Goal: Navigation & Orientation: Find specific page/section

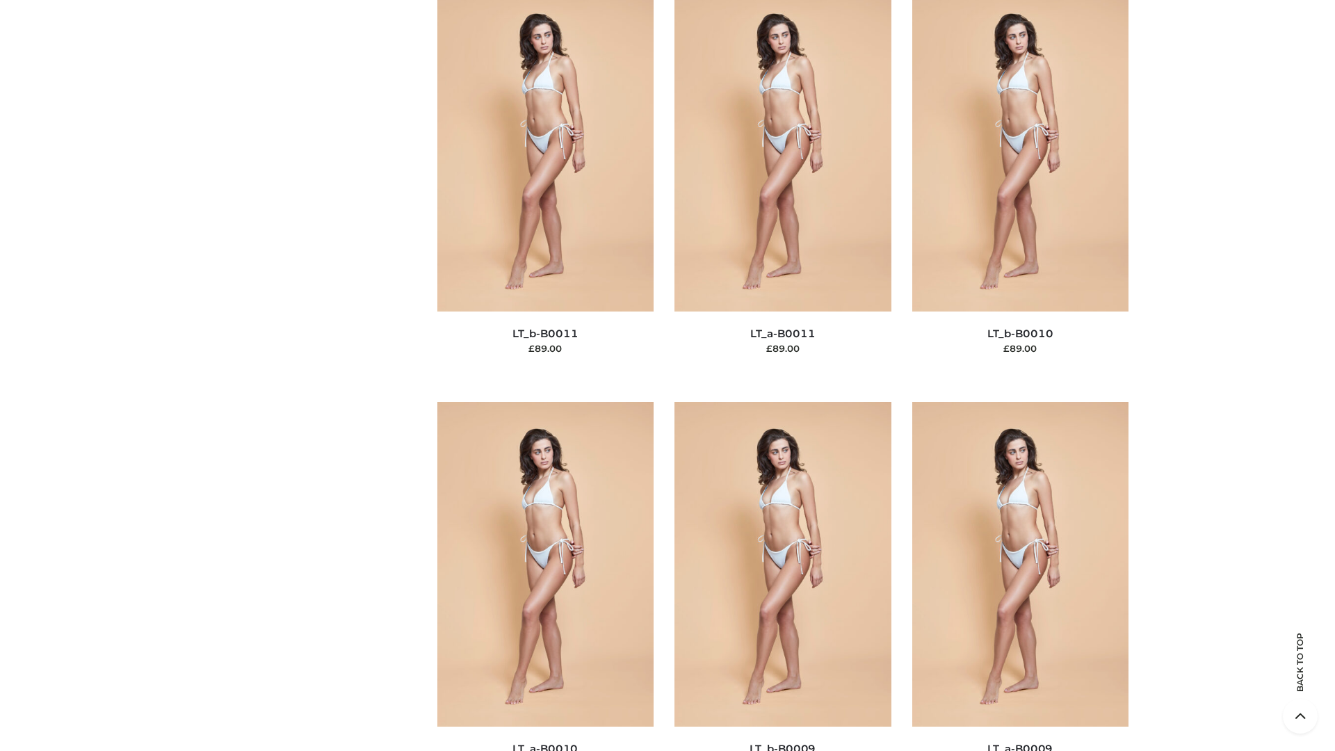
scroll to position [6246, 0]
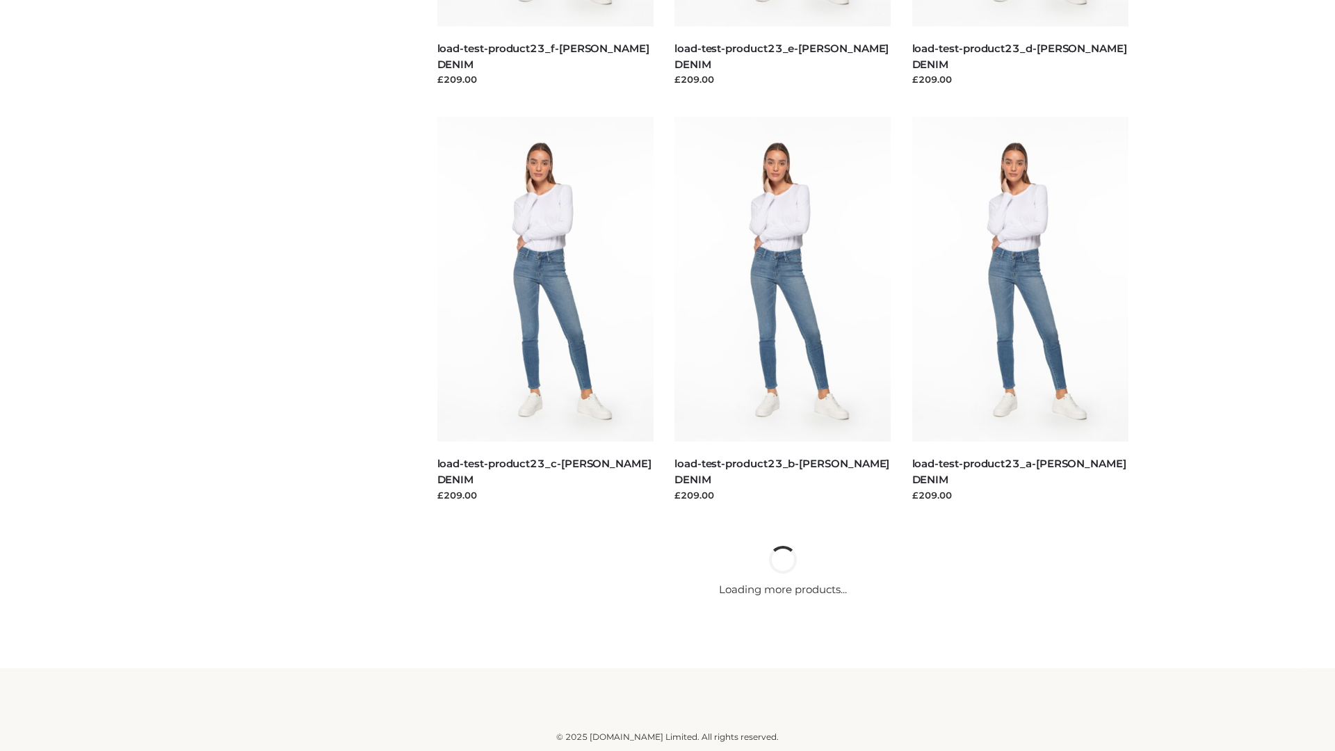
scroll to position [1220, 0]
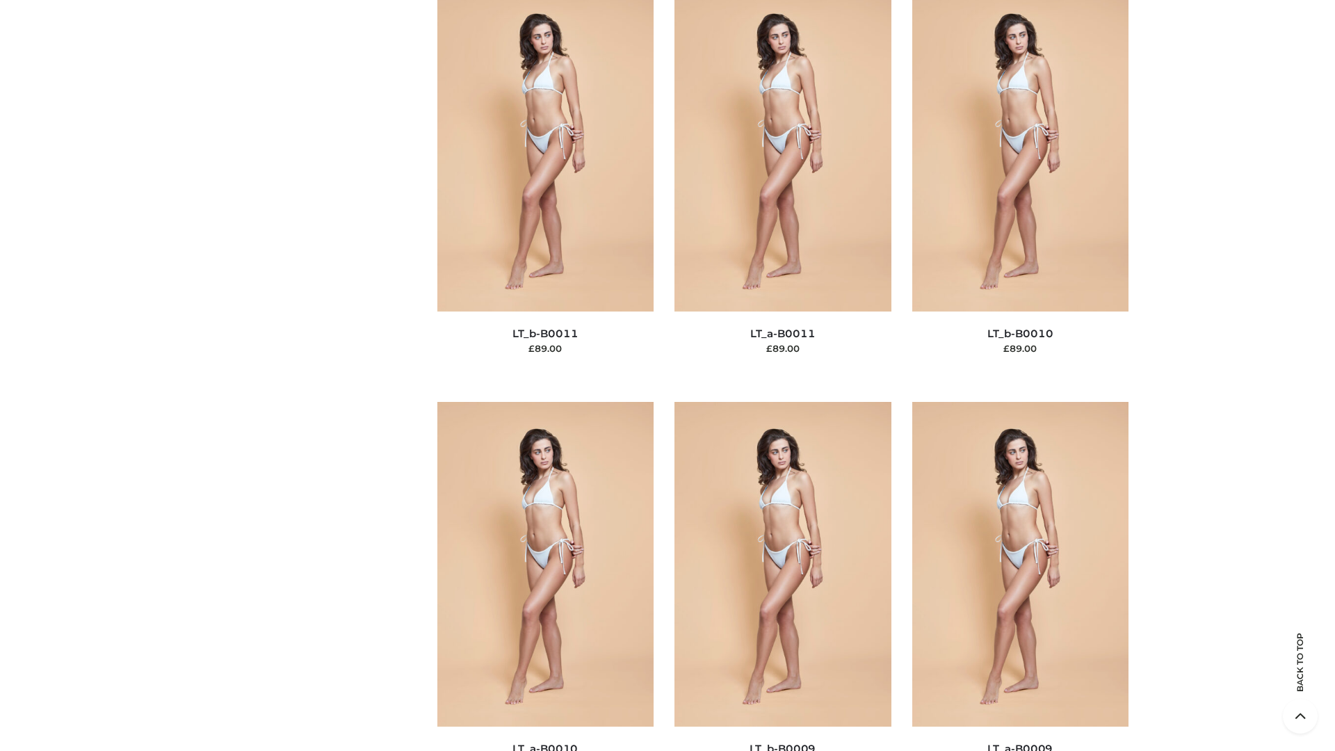
scroll to position [6246, 0]
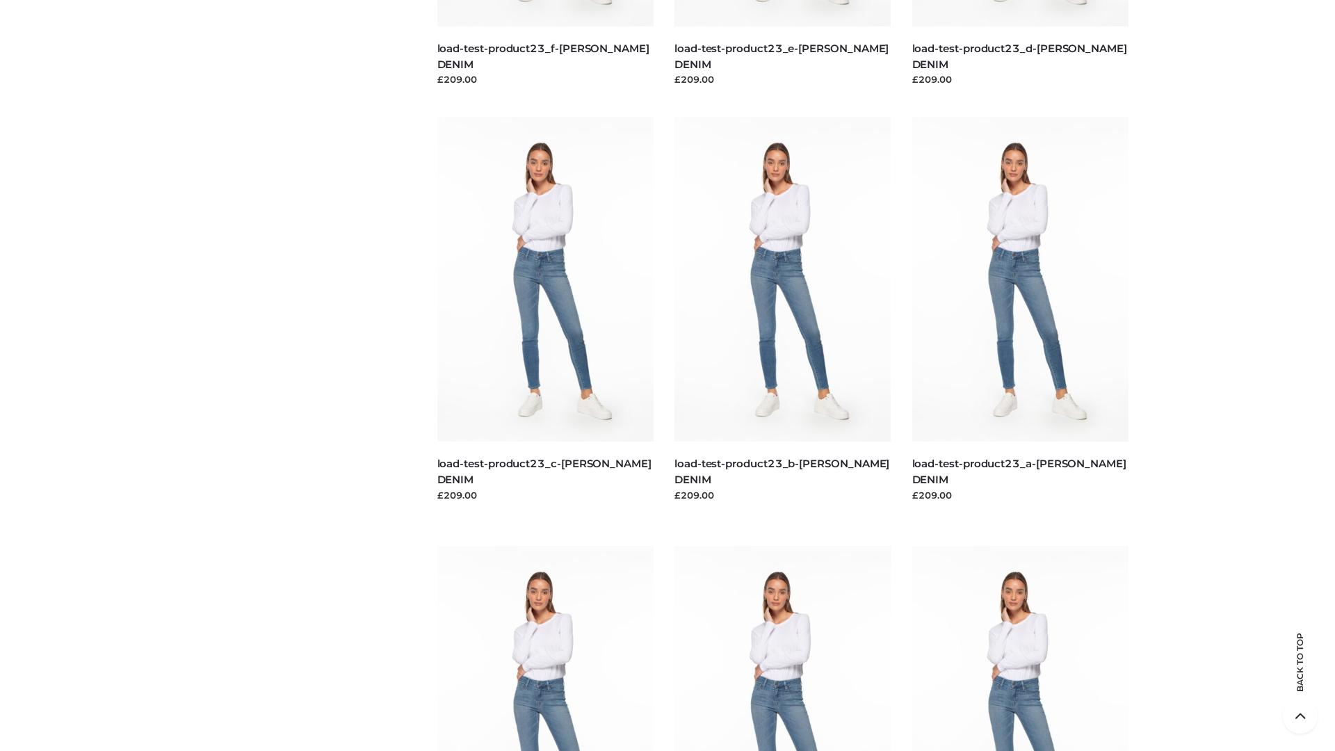
scroll to position [1220, 0]
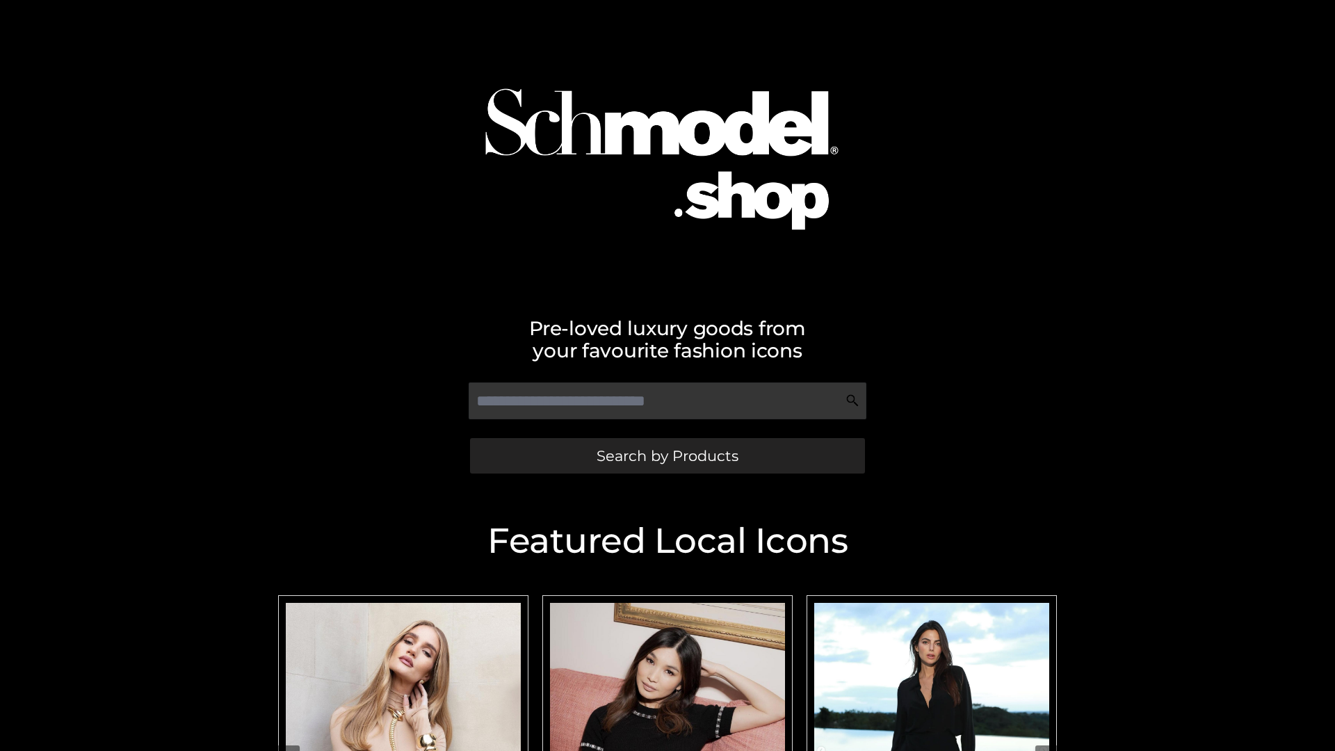
click at [667, 456] on span "Search by Products" at bounding box center [668, 456] width 142 height 15
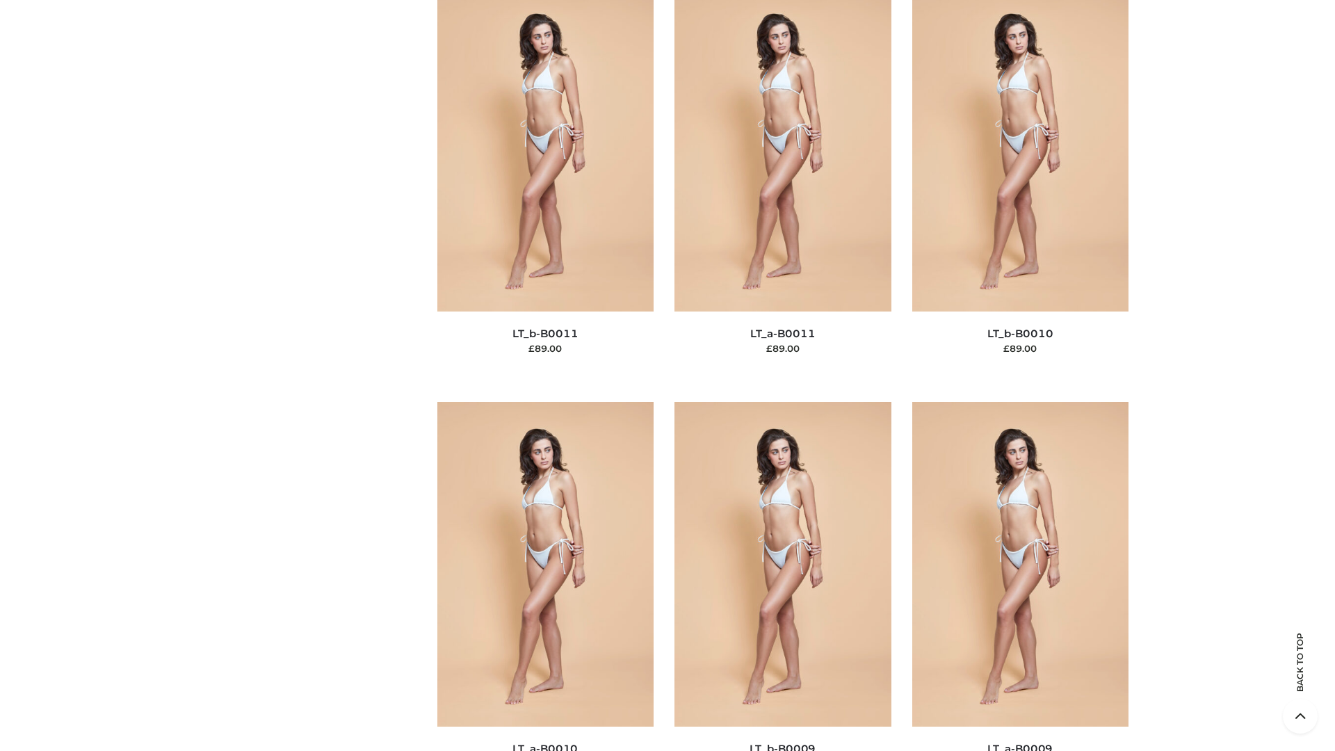
scroll to position [6246, 0]
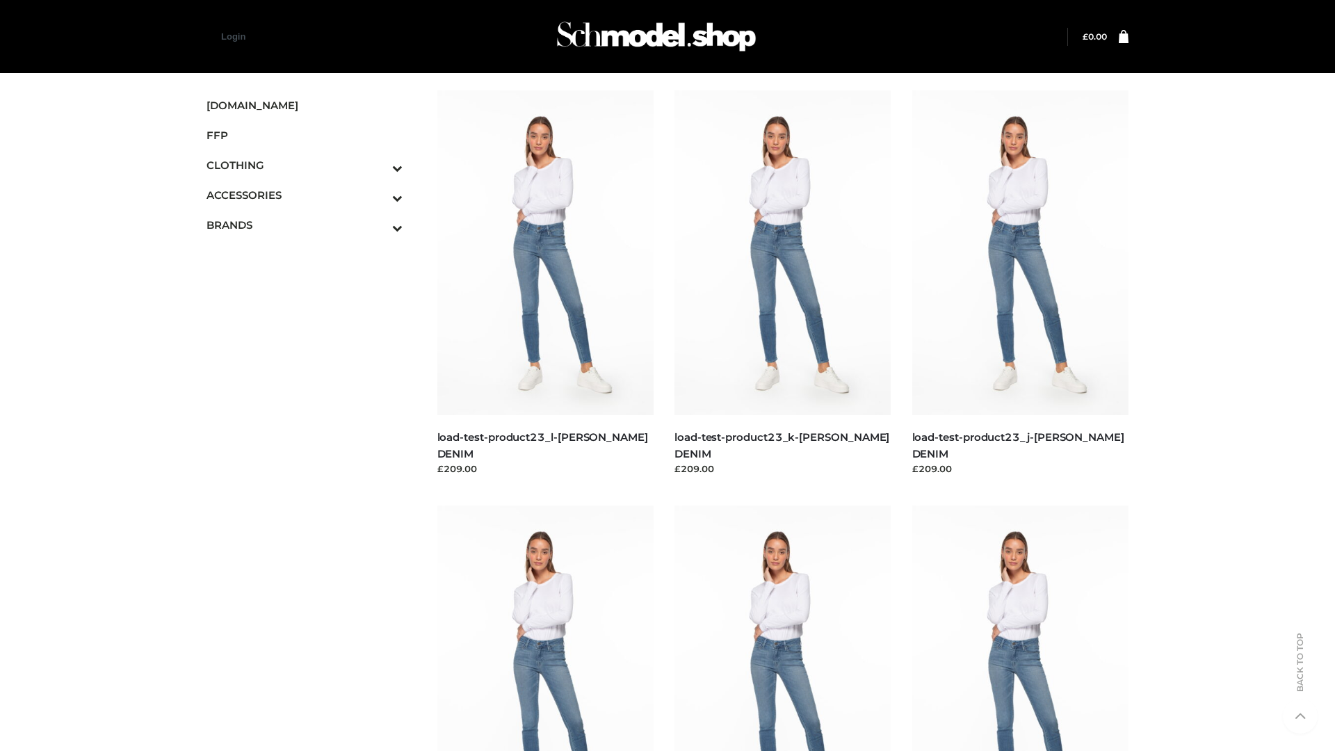
scroll to position [1220, 0]
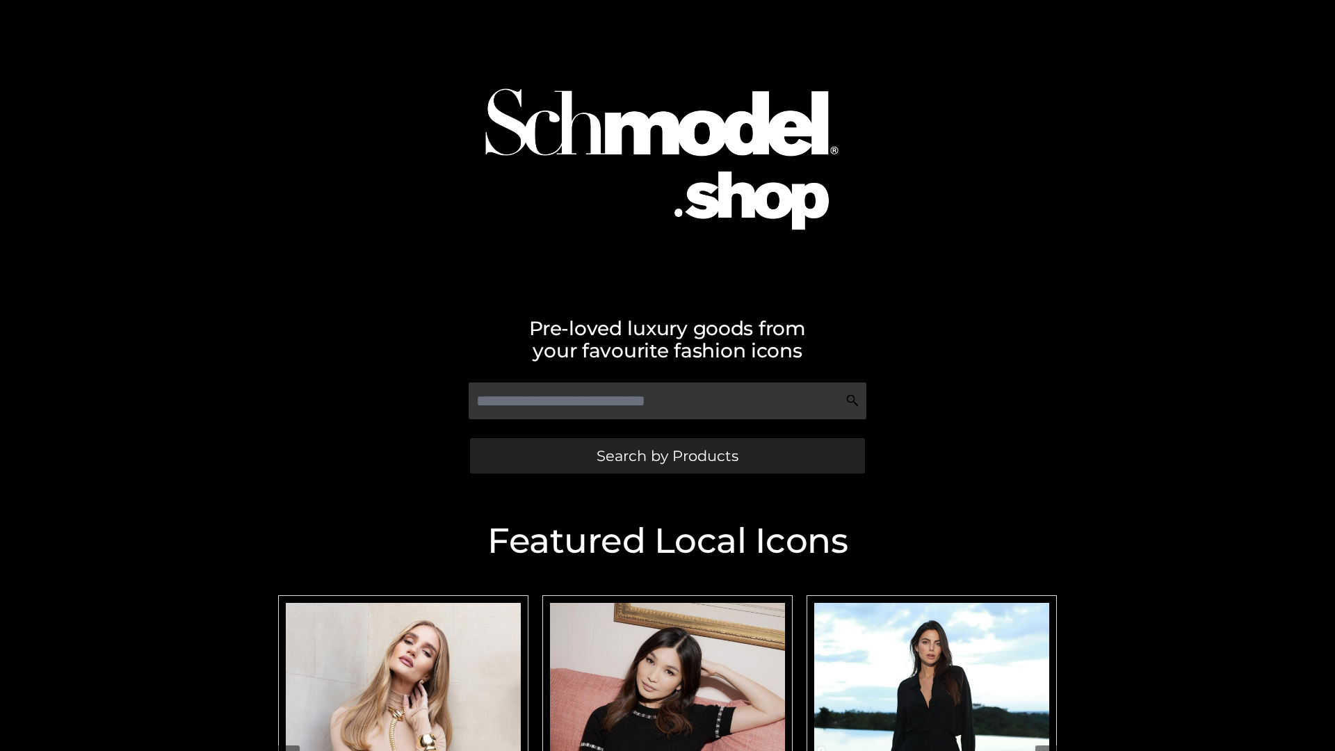
click at [667, 456] on span "Search by Products" at bounding box center [668, 456] width 142 height 15
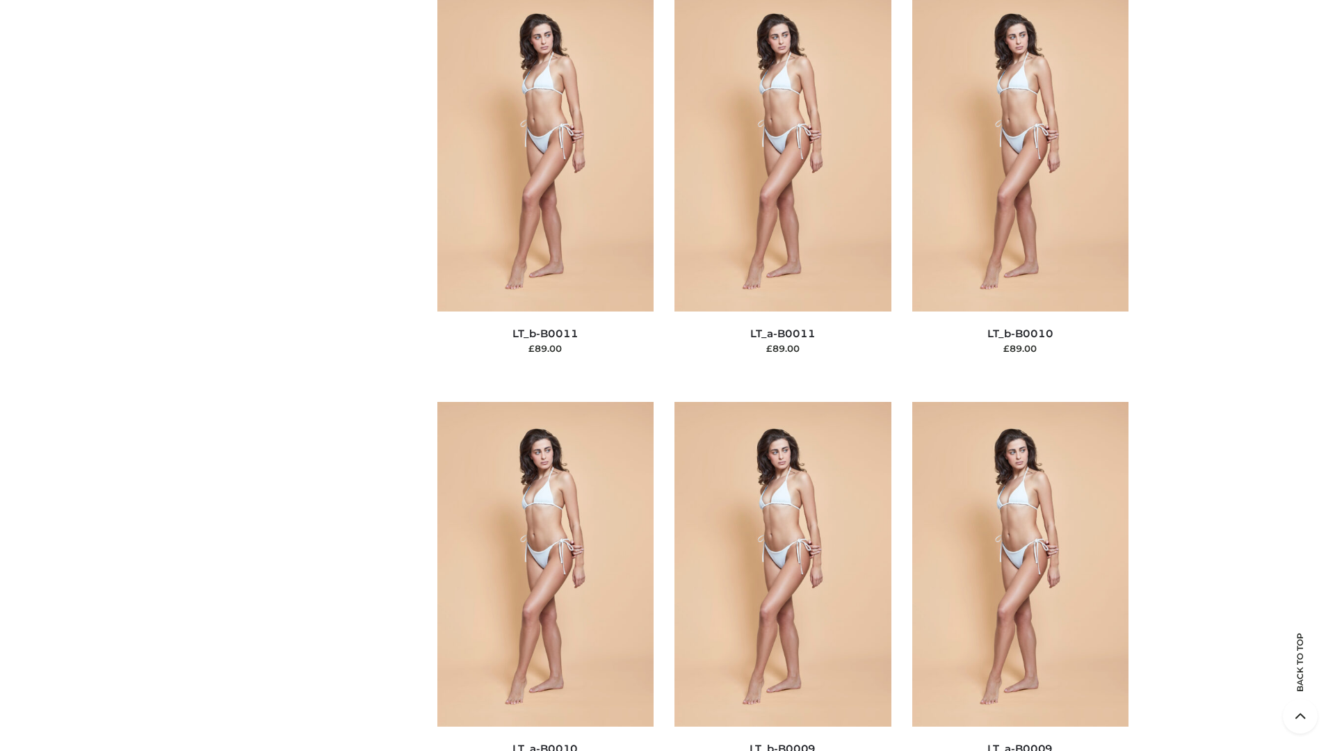
scroll to position [6246, 0]
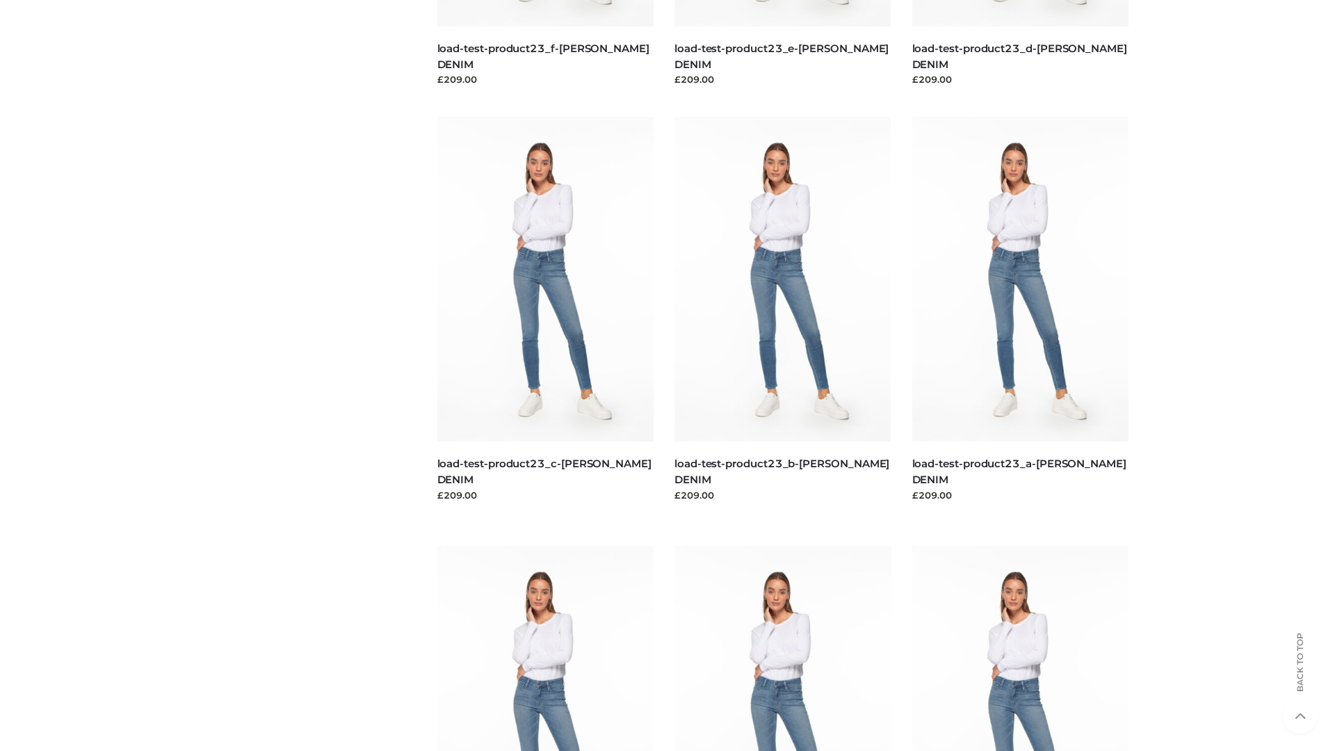
scroll to position [1220, 0]
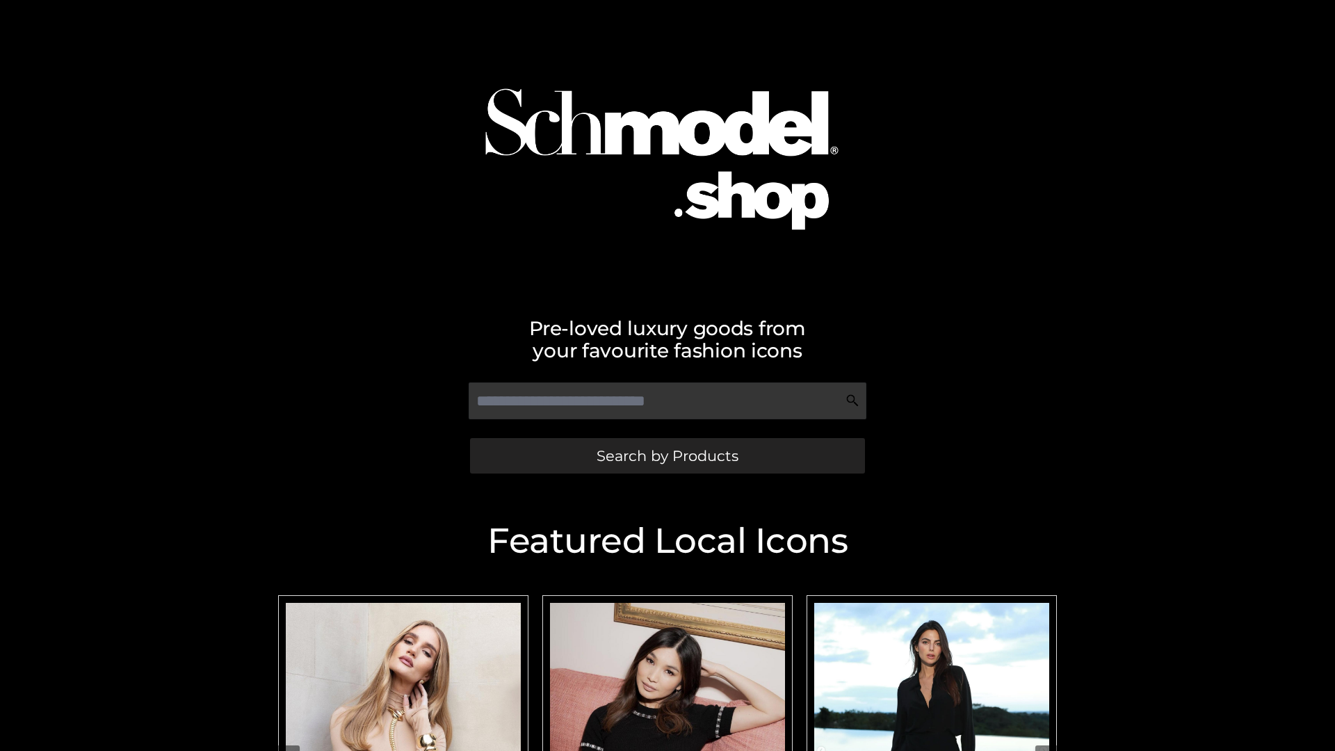
click at [667, 456] on span "Search by Products" at bounding box center [668, 456] width 142 height 15
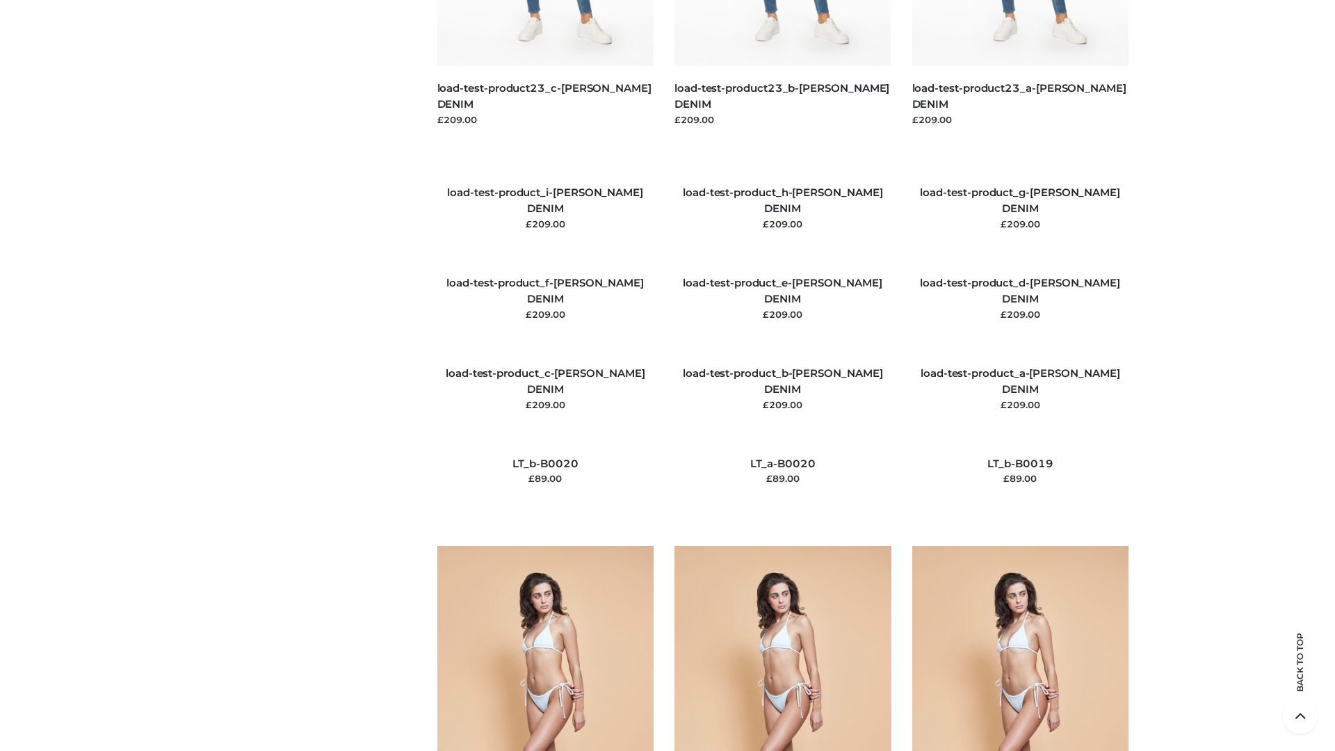
scroll to position [3271, 0]
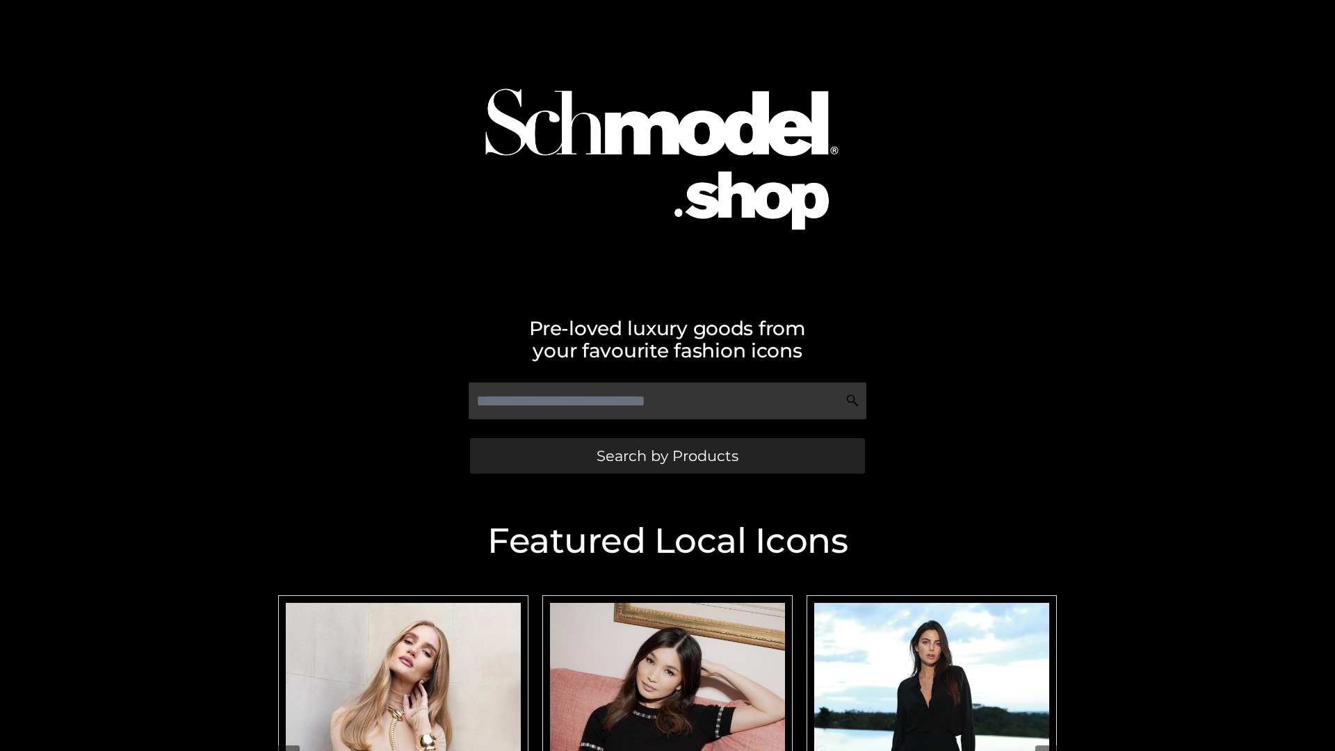
click at [667, 456] on span "Search by Products" at bounding box center [668, 456] width 142 height 15
